Goal: Check status: Check status

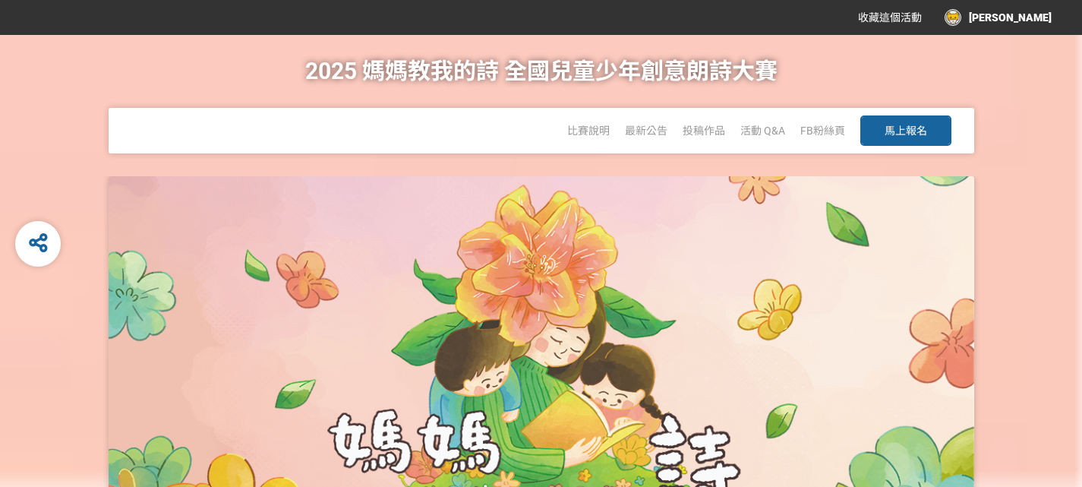
click at [1029, 21] on div "[PERSON_NAME]" at bounding box center [997, 17] width 107 height 17
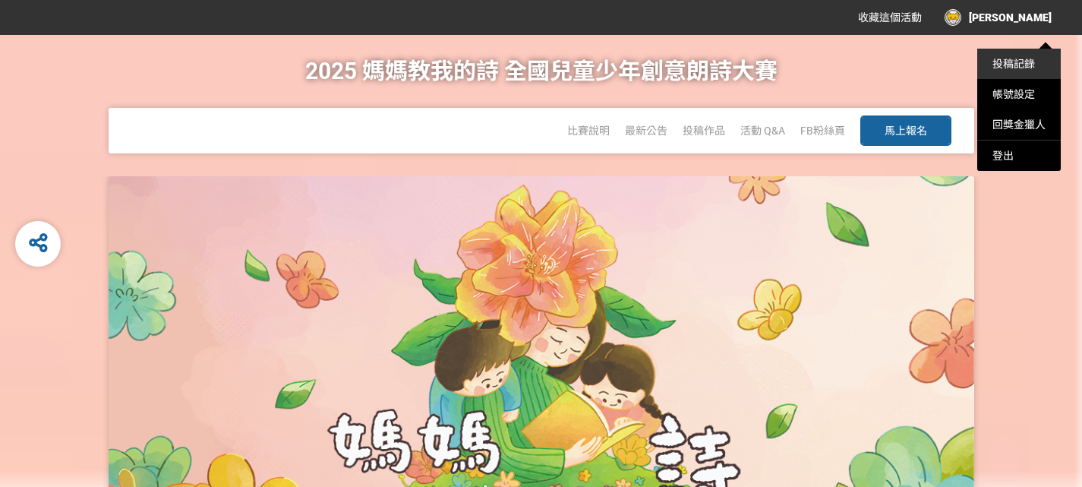
click at [1011, 59] on link "投稿記錄" at bounding box center [1013, 64] width 43 height 12
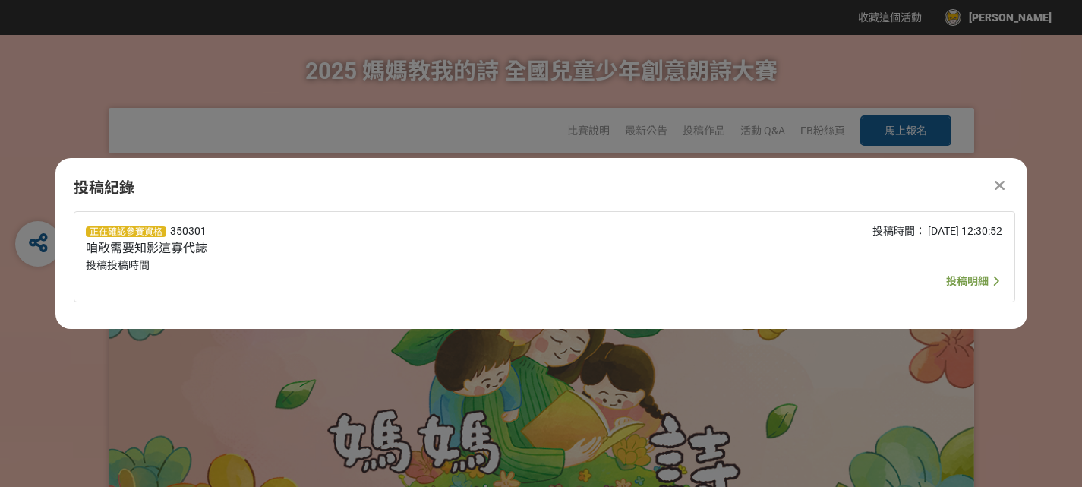
click at [1001, 184] on icon at bounding box center [999, 185] width 10 height 15
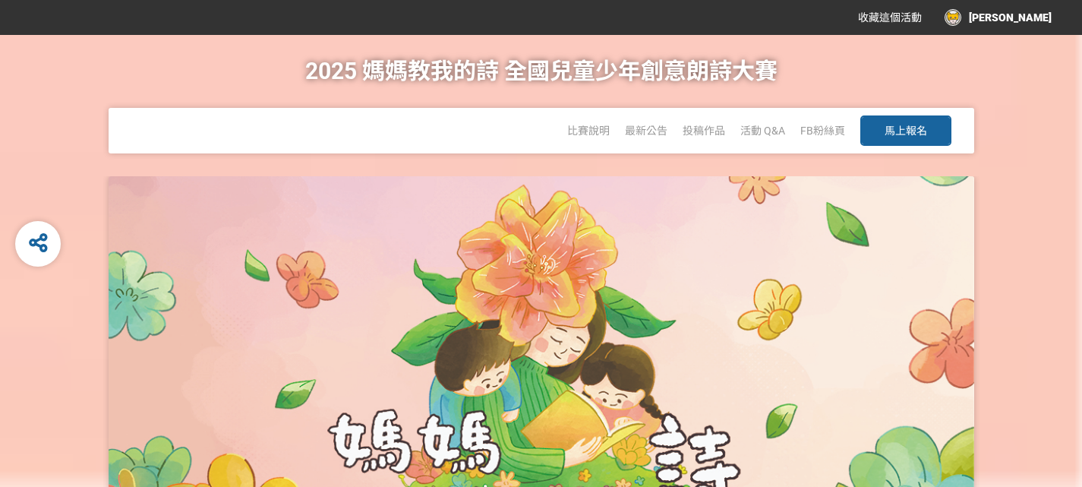
click at [704, 124] on div "投稿作品" at bounding box center [703, 131] width 43 height 46
click at [704, 130] on span "投稿作品" at bounding box center [703, 130] width 43 height 12
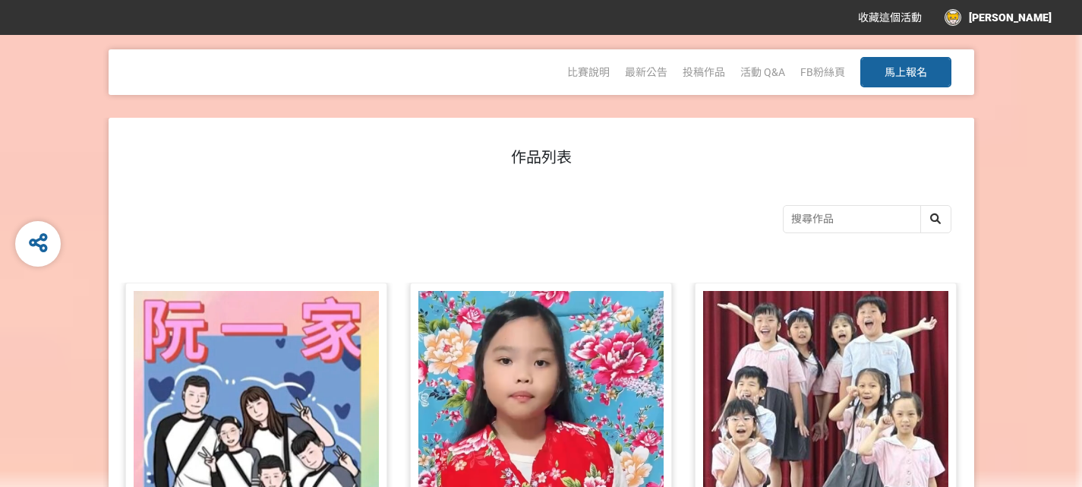
scroll to position [228, 0]
